Goal: Check status: Check status

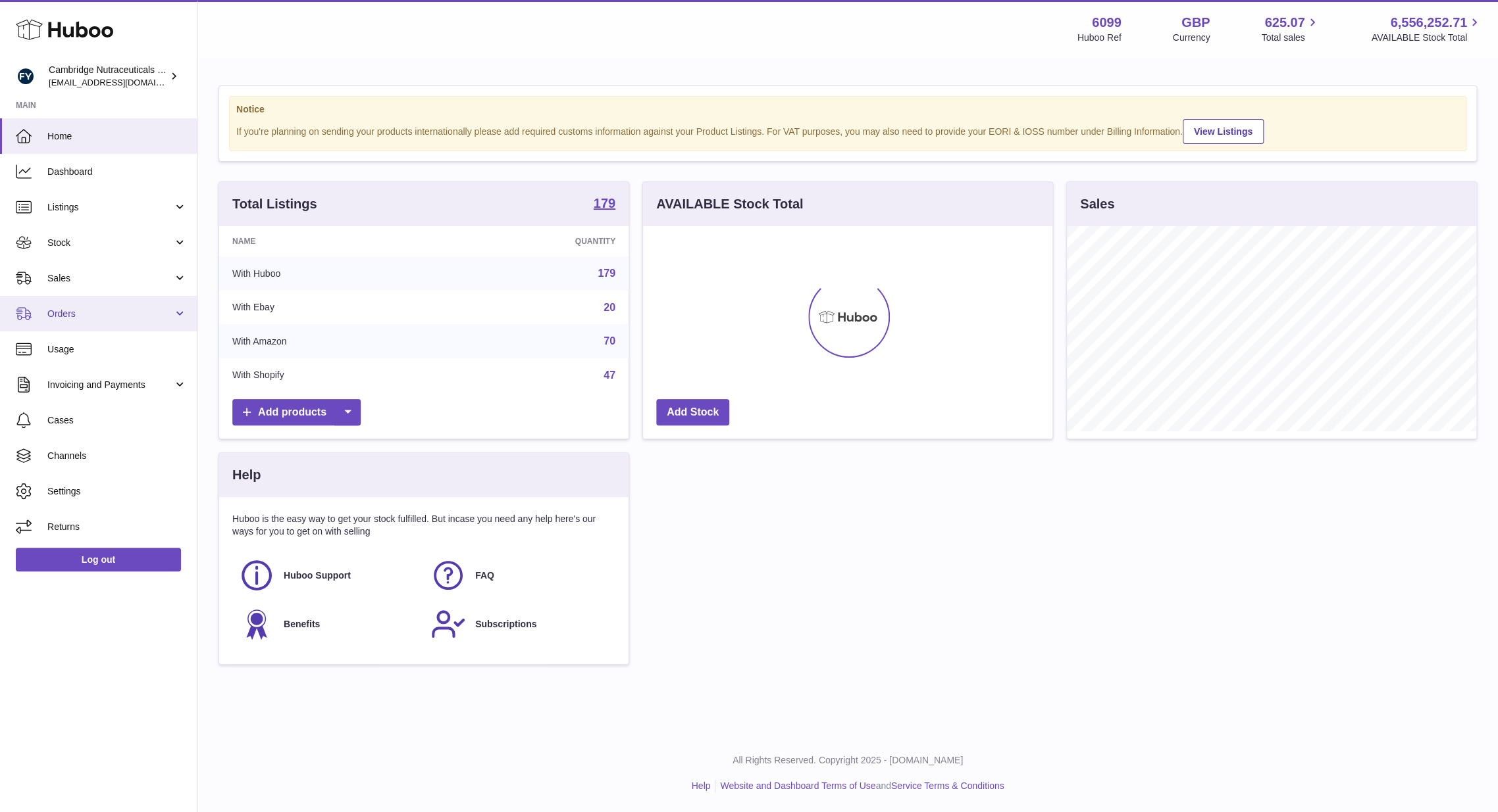
scroll to position [205, 409]
drag, startPoint x: 110, startPoint y: 234, endPoint x: 103, endPoint y: 249, distance: 16.6
click at [109, 234] on link "Stock" at bounding box center [98, 243] width 197 height 36
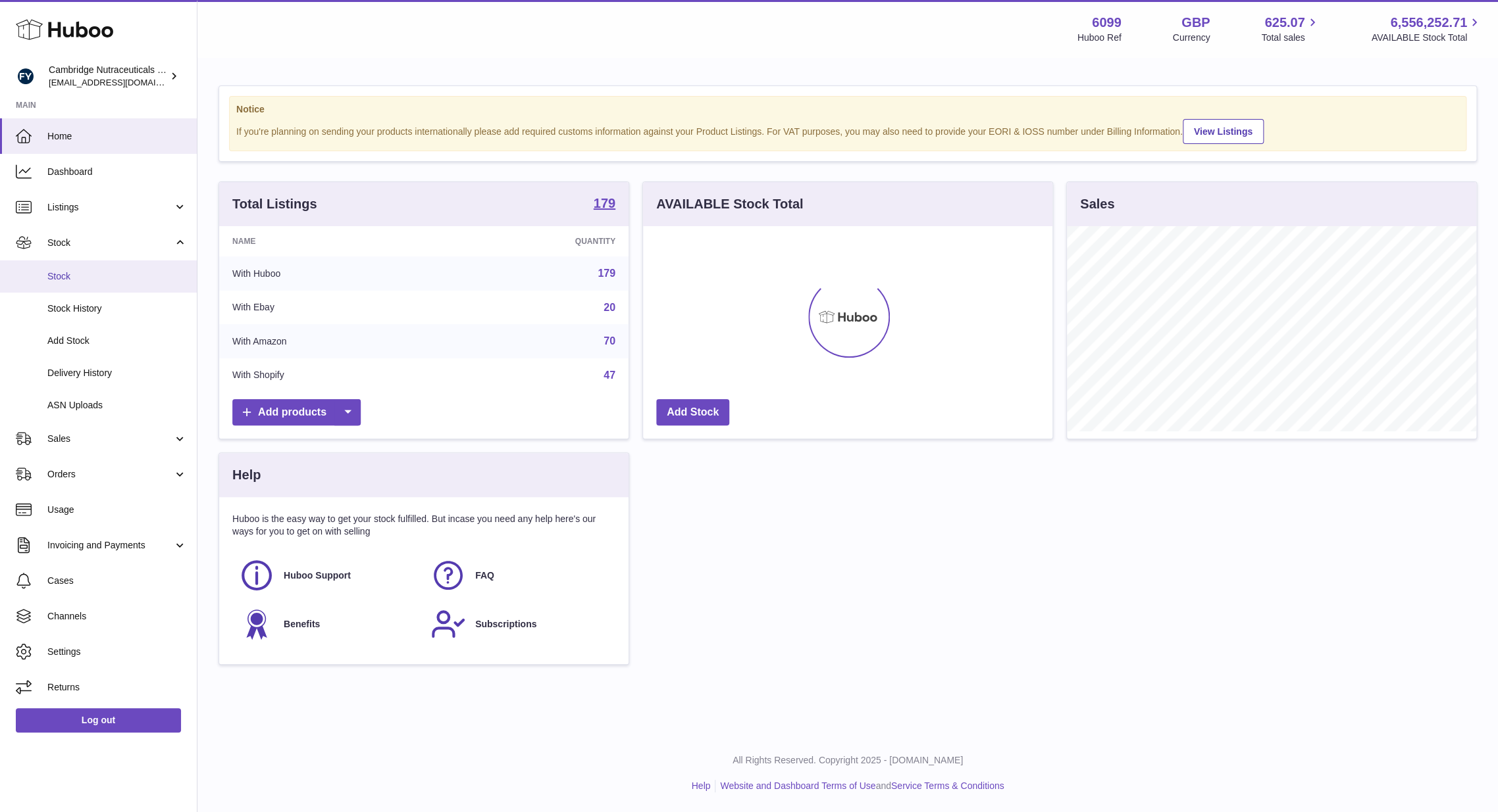
click at [103, 272] on span "Stock" at bounding box center [117, 277] width 139 height 12
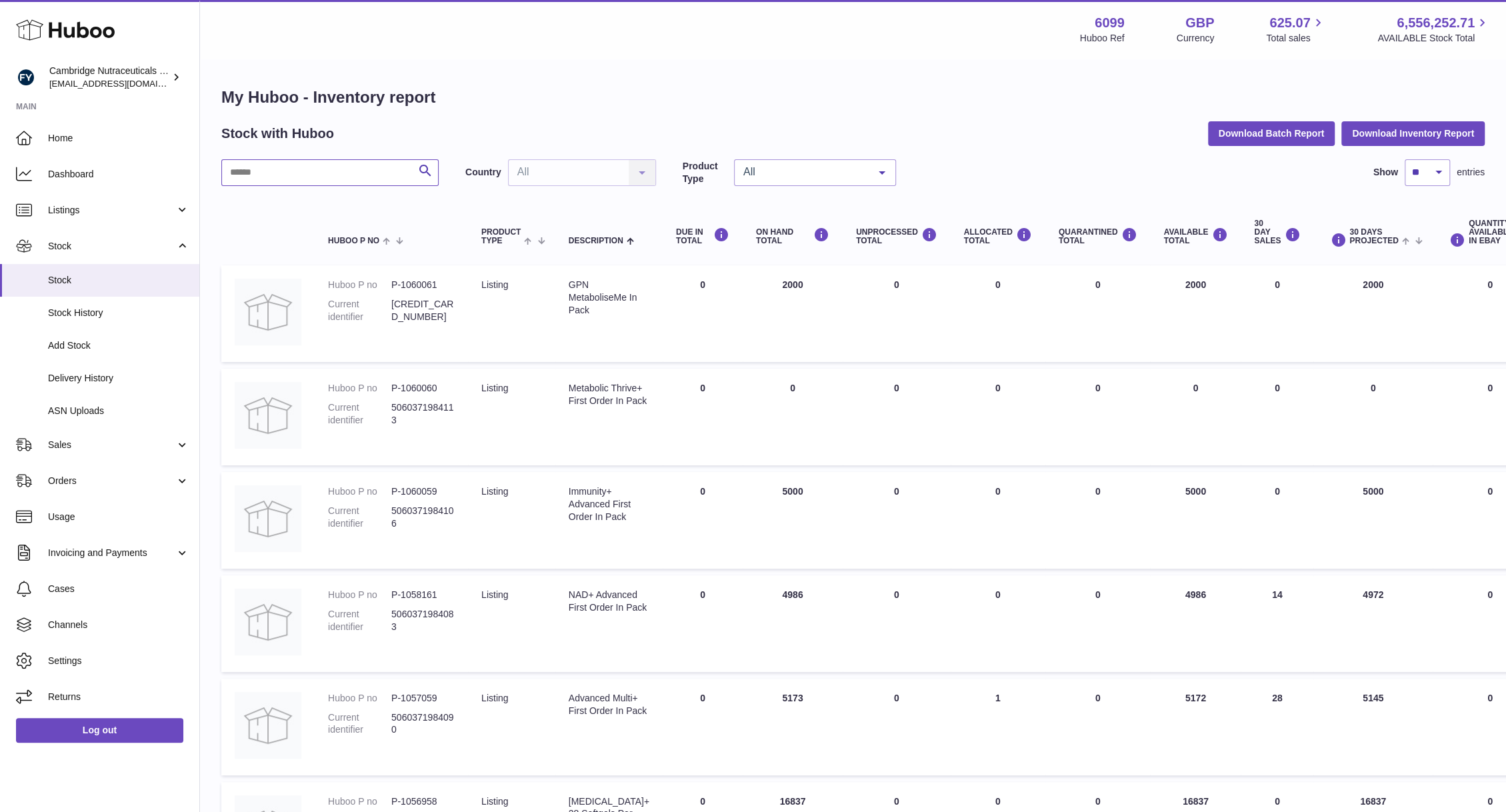
click at [331, 170] on input "text" at bounding box center [330, 172] width 217 height 26
type input "****"
